Goal: Task Accomplishment & Management: Use online tool/utility

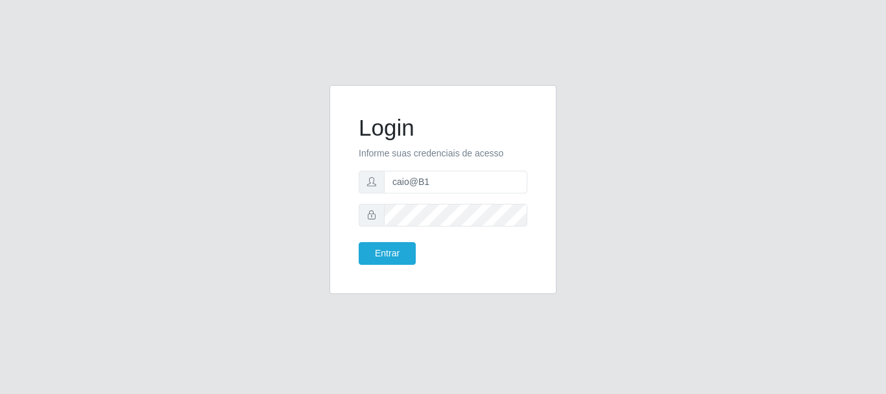
click at [367, 253] on button "Entrar" at bounding box center [387, 253] width 57 height 23
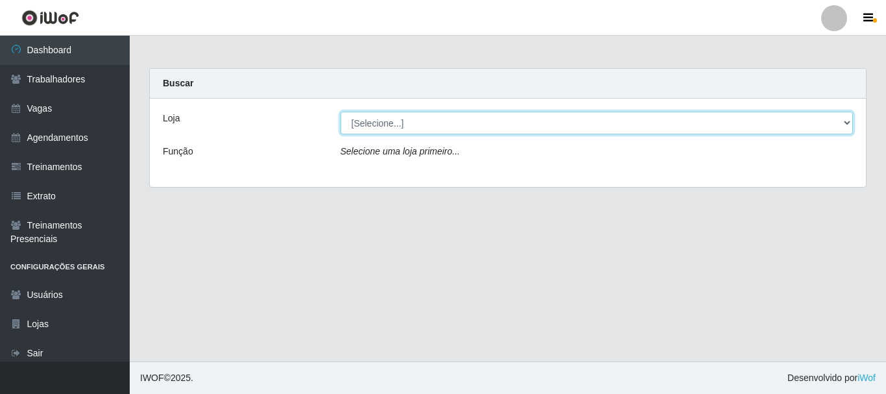
click at [844, 116] on select "[Selecione...] Bemais Supermercados - B1 [GEOGRAPHIC_DATA]" at bounding box center [597, 123] width 513 height 23
select select "403"
click at [341, 112] on select "[Selecione...] Bemais Supermercados - B1 [GEOGRAPHIC_DATA]" at bounding box center [597, 123] width 513 height 23
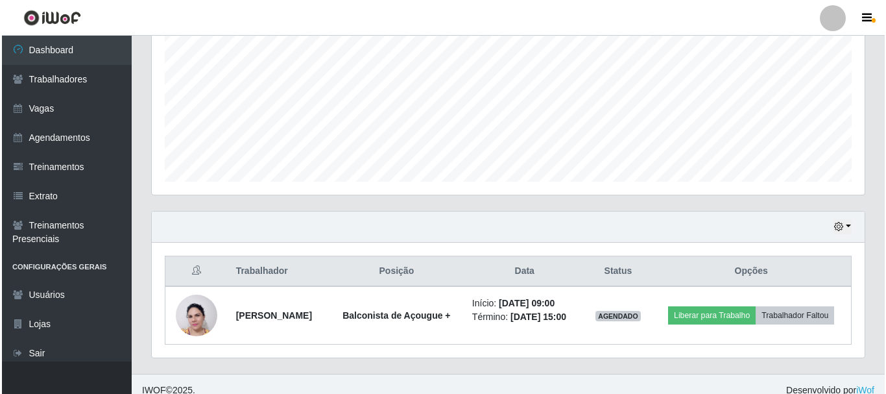
scroll to position [295, 0]
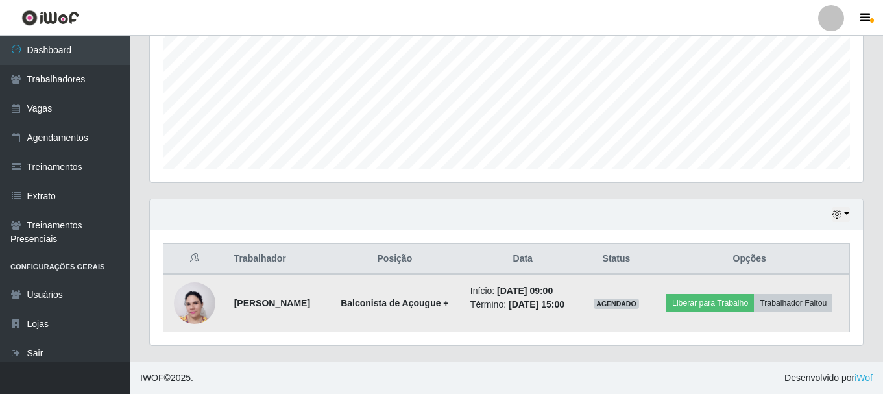
click at [197, 302] on img at bounding box center [195, 303] width 42 height 56
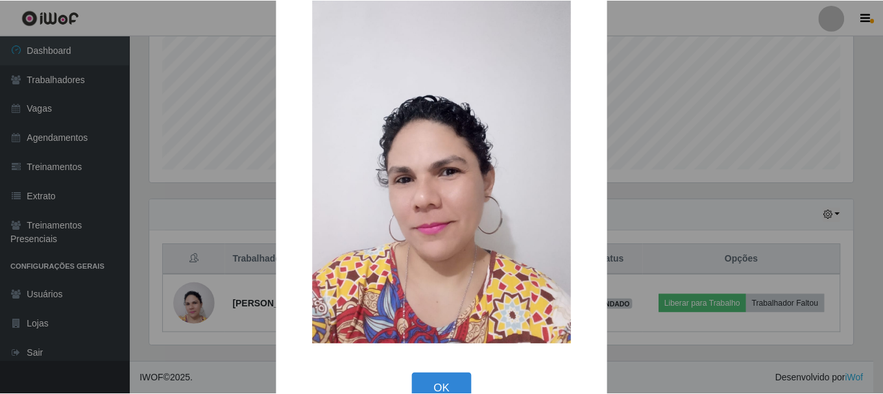
scroll to position [67, 0]
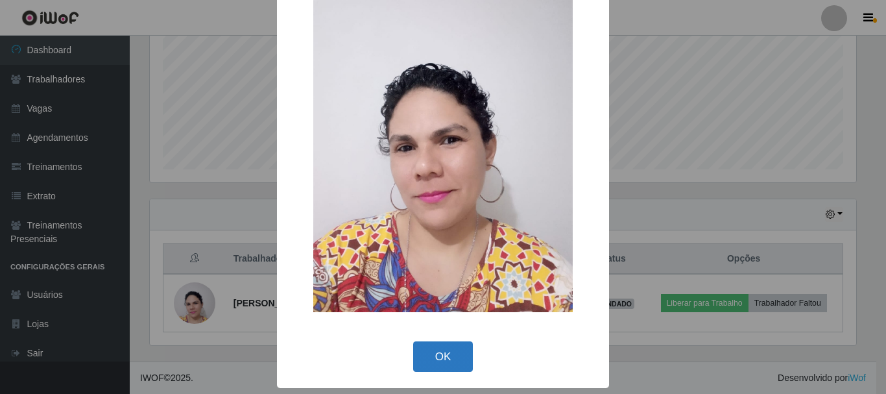
click at [430, 356] on button "OK" at bounding box center [443, 356] width 60 height 30
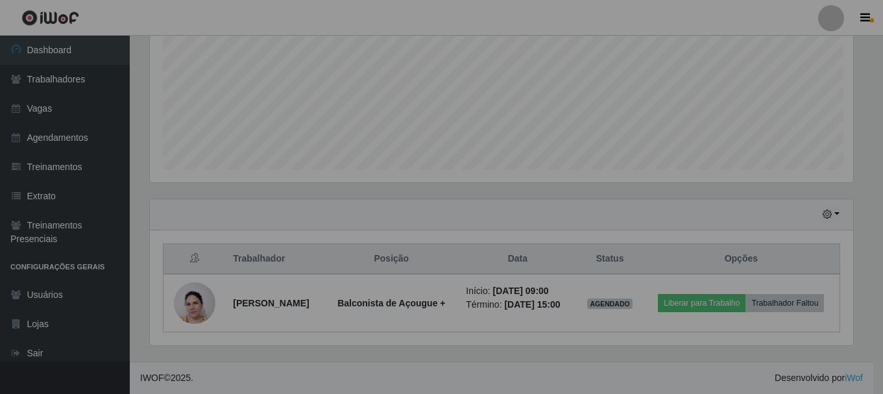
scroll to position [269, 713]
